Goal: Subscribe to service/newsletter

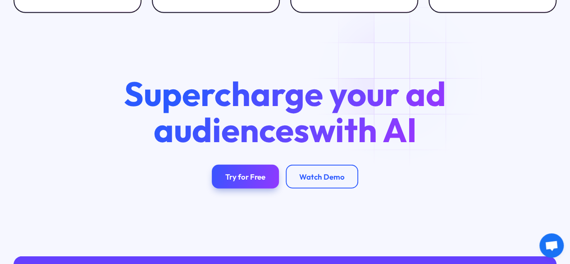
scroll to position [3098, 0]
